Goal: Transaction & Acquisition: Purchase product/service

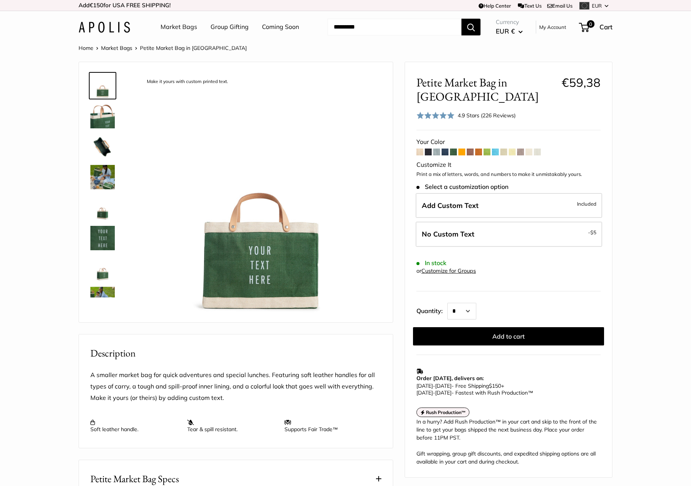
click at [520, 153] on span at bounding box center [520, 152] width 7 height 7
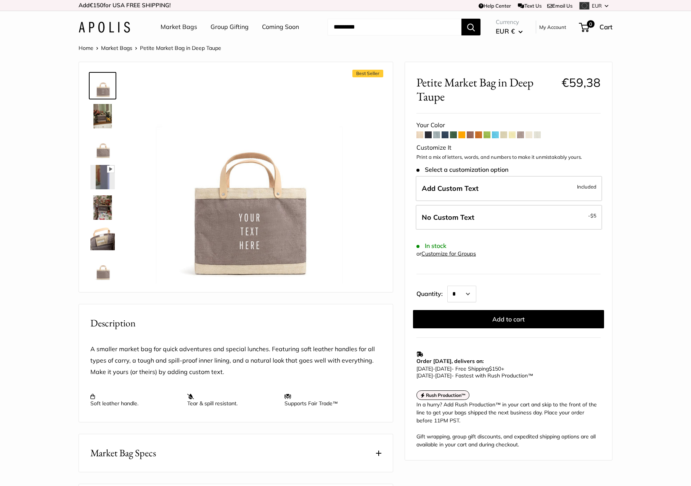
click at [445, 135] on span at bounding box center [444, 134] width 7 height 7
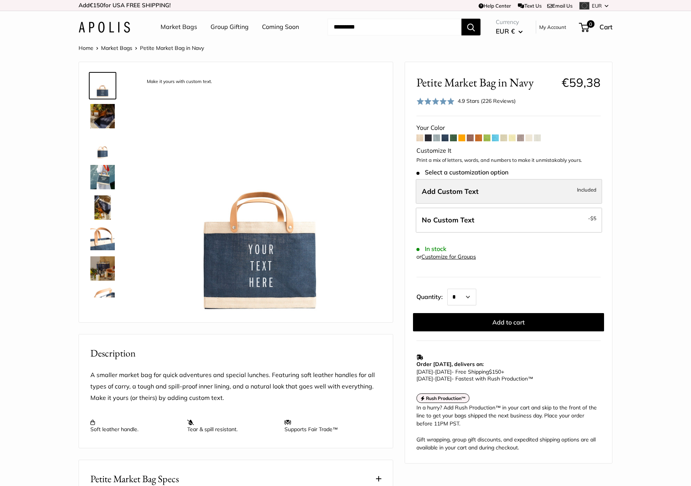
click at [460, 188] on span "Add Custom Text" at bounding box center [450, 191] width 57 height 9
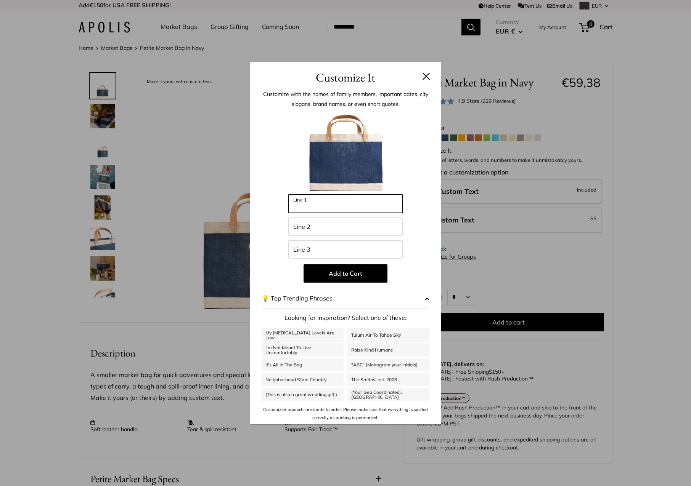
click at [346, 205] on input "Line 1" at bounding box center [345, 204] width 114 height 18
type input "****"
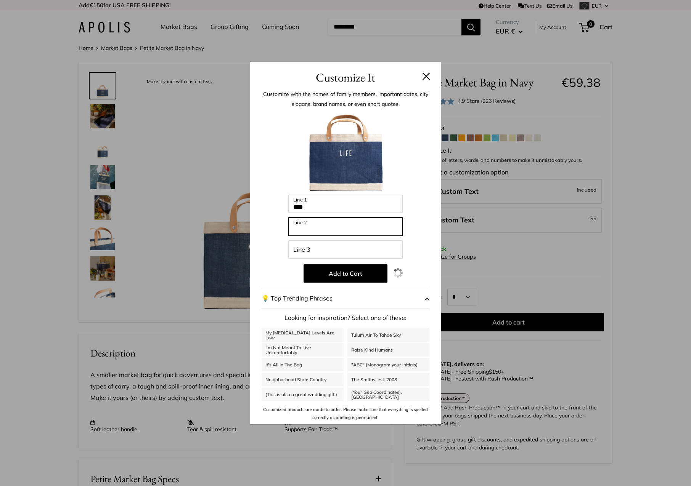
click at [303, 229] on input "Line 2" at bounding box center [345, 227] width 114 height 18
type input "*********"
click at [323, 248] on input "Line 3" at bounding box center [345, 249] width 114 height 18
type input "**********"
click at [407, 240] on div "**********" at bounding box center [345, 266] width 168 height 311
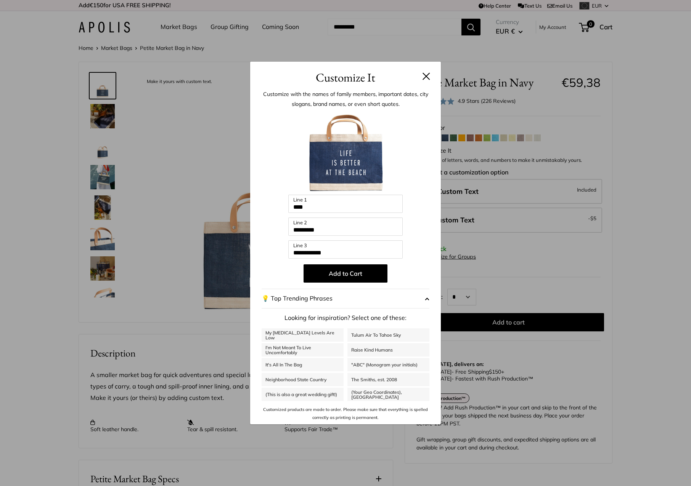
click at [426, 78] on button at bounding box center [426, 76] width 8 height 8
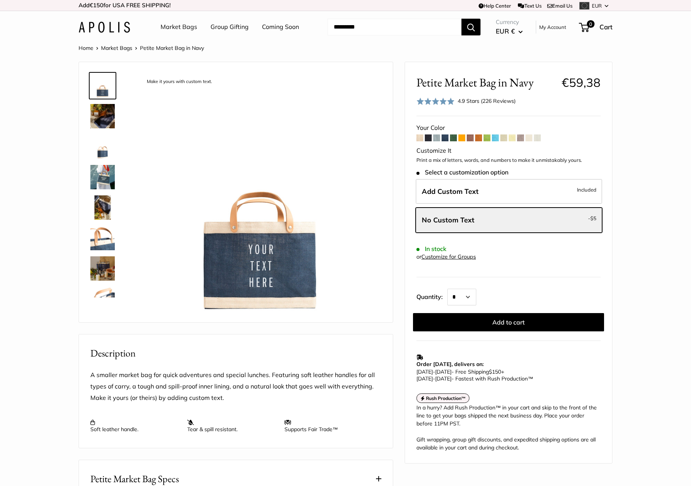
click at [179, 27] on link "Market Bags" at bounding box center [178, 26] width 37 height 11
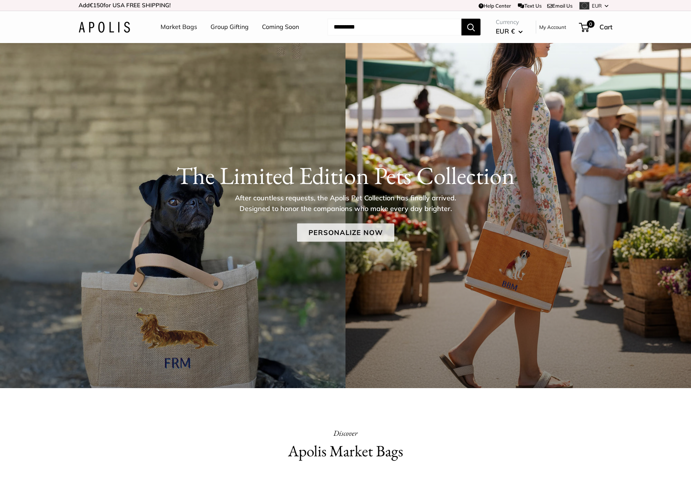
click at [346, 233] on link "Personalize Now" at bounding box center [345, 232] width 97 height 18
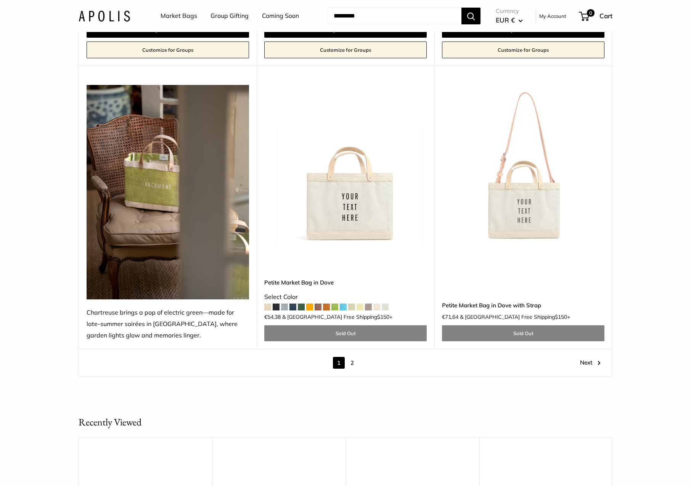
scroll to position [4133, 0]
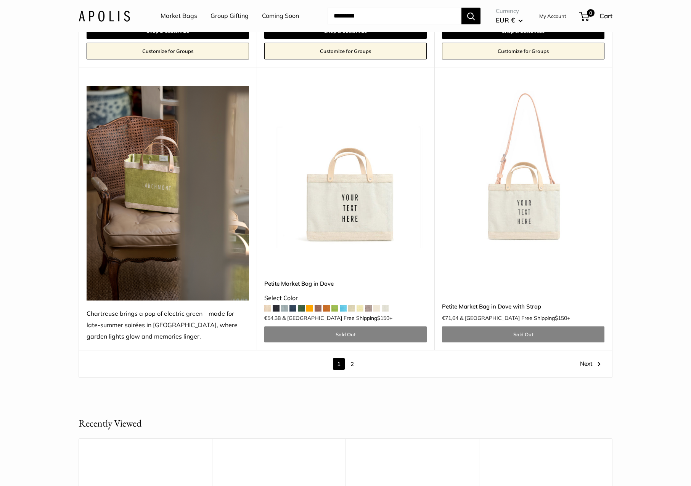
click at [356, 358] on link "2" at bounding box center [352, 364] width 12 height 12
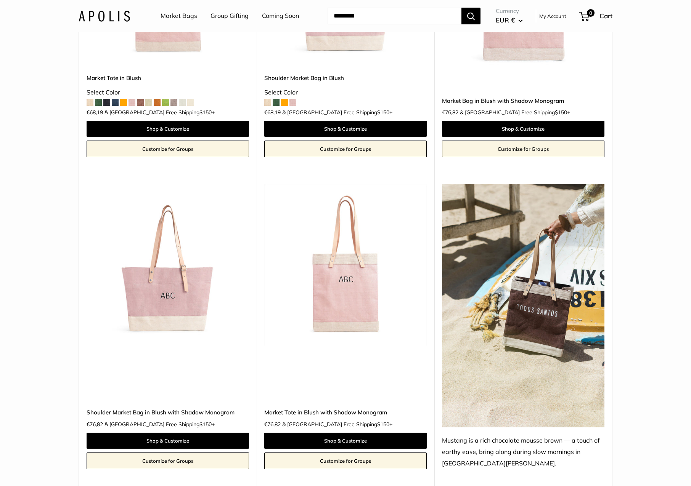
scroll to position [474, 0]
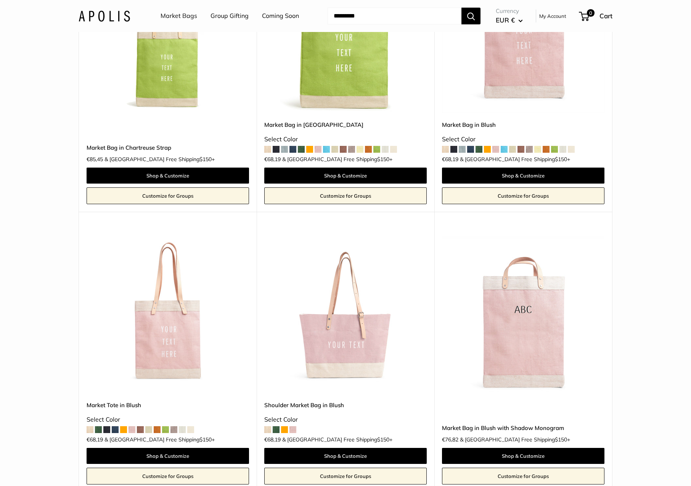
click at [0, 0] on img at bounding box center [0, 0] width 0 height 0
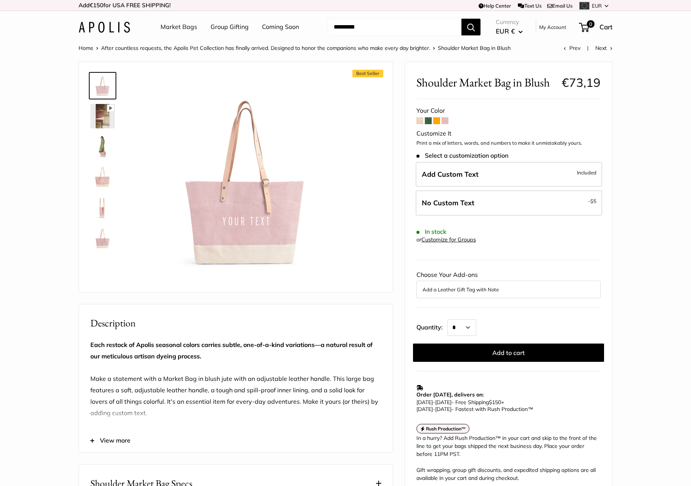
click at [429, 121] on span at bounding box center [428, 120] width 7 height 7
click at [179, 29] on link "Market Bags" at bounding box center [178, 26] width 37 height 11
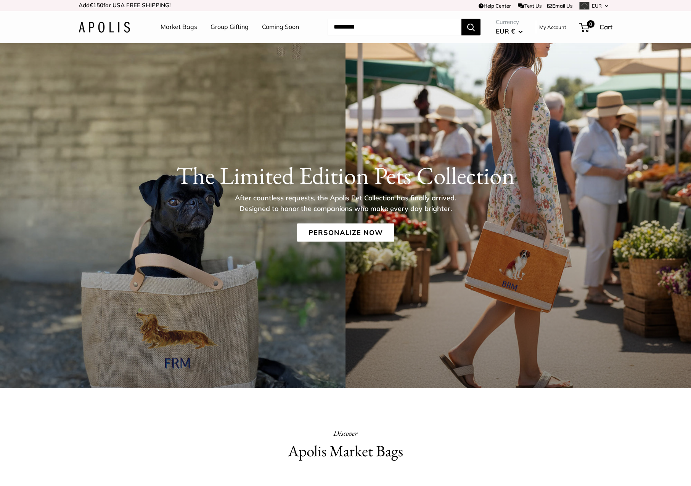
click at [173, 28] on link "Market Bags" at bounding box center [178, 26] width 37 height 11
click at [349, 232] on link "Personalize Now" at bounding box center [345, 232] width 97 height 18
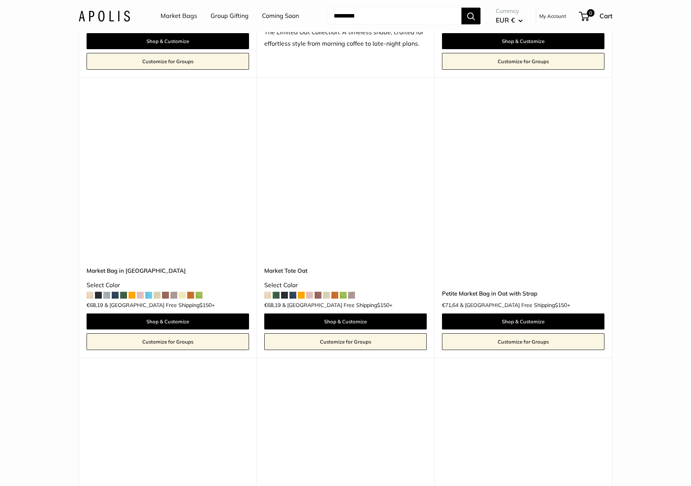
scroll to position [1956, 0]
